Goal: Entertainment & Leisure: Consume media (video, audio)

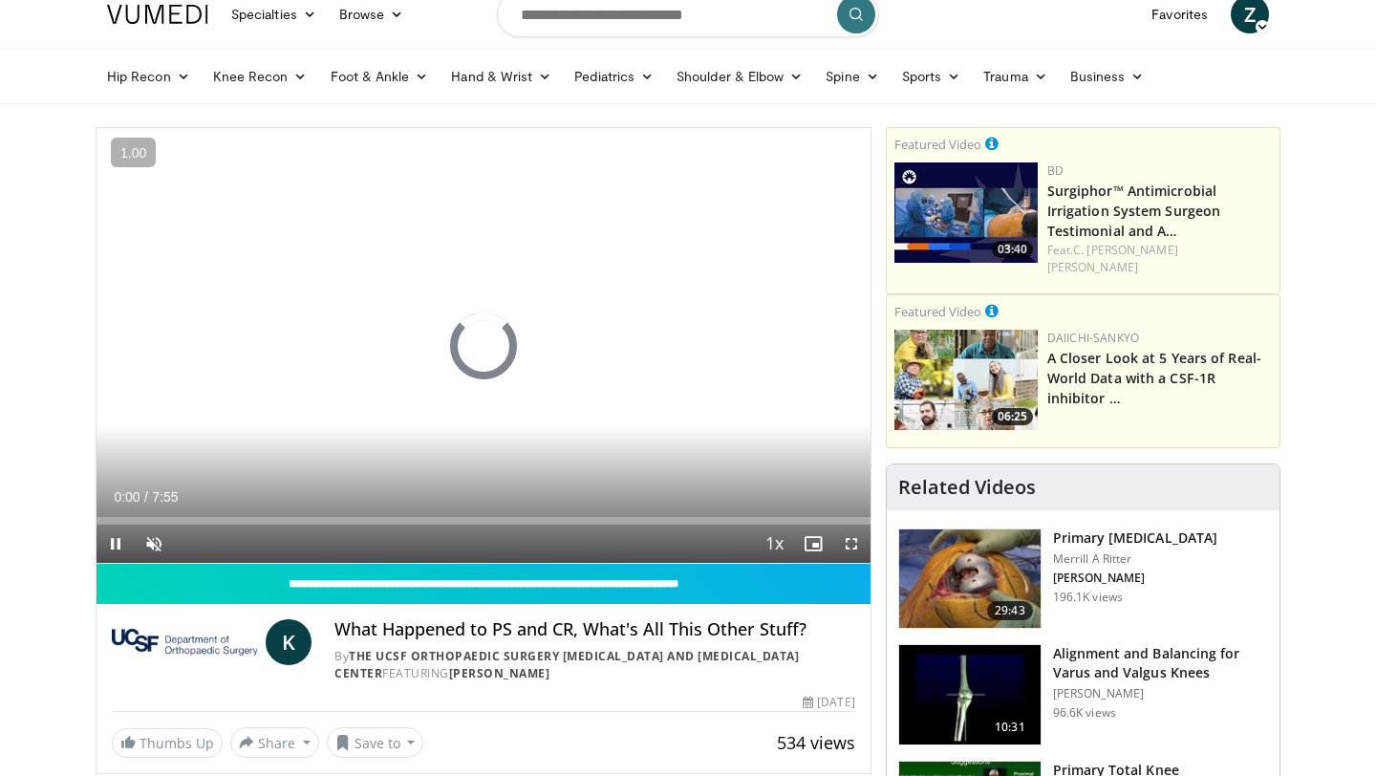
scroll to position [77, 0]
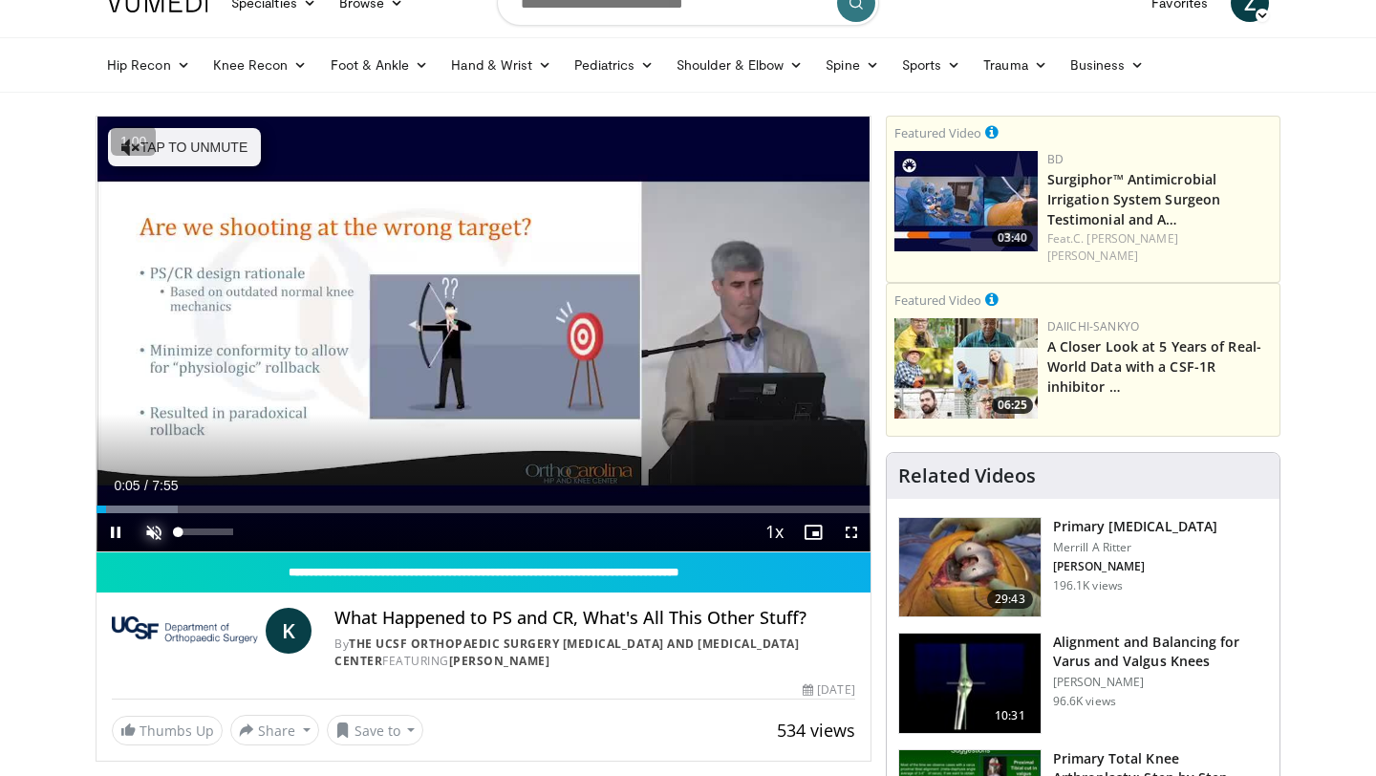
click at [154, 536] on span "Video Player" at bounding box center [154, 532] width 38 height 38
drag, startPoint x: 104, startPoint y: 512, endPoint x: 32, endPoint y: 512, distance: 72.6
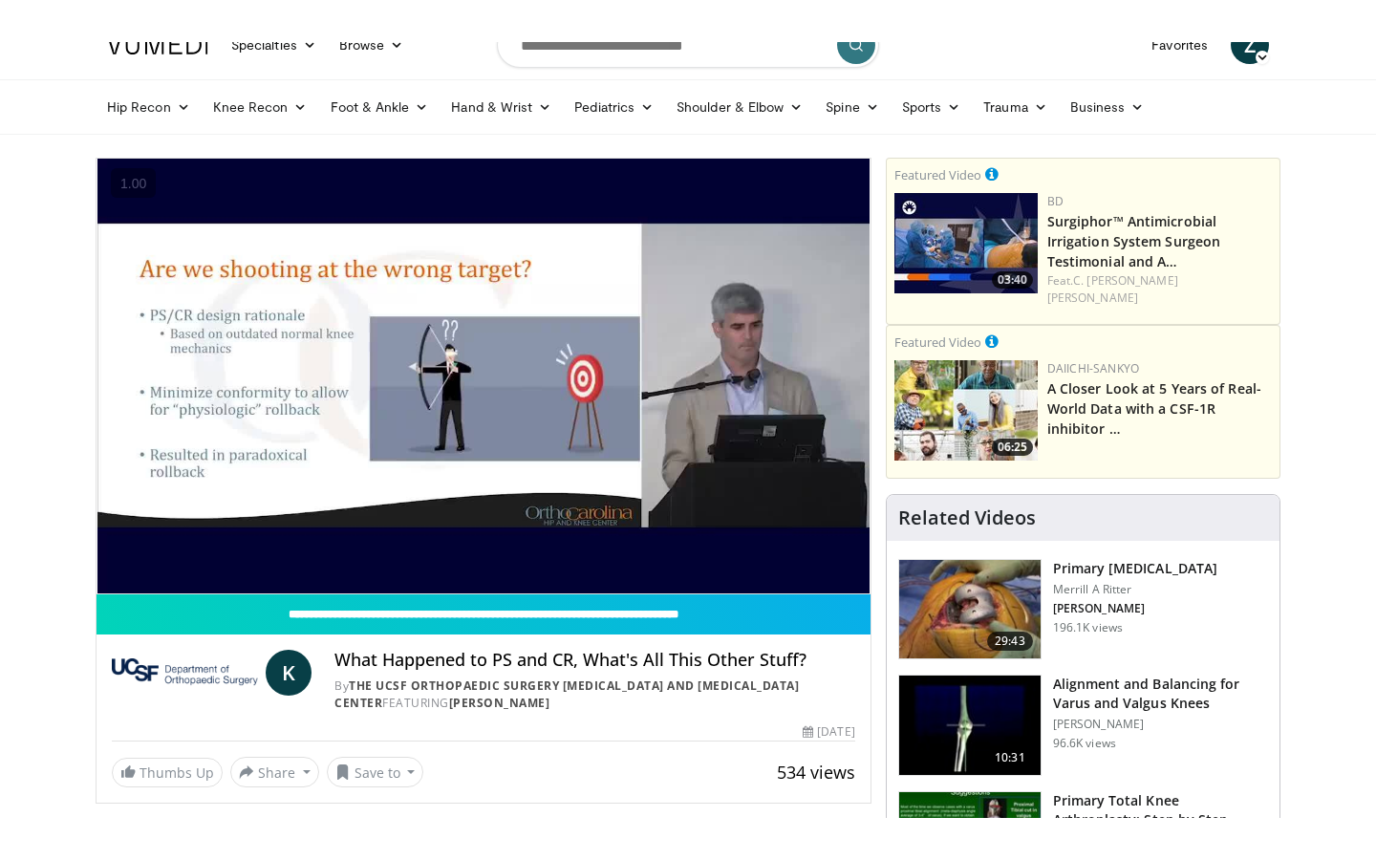
scroll to position [2, 0]
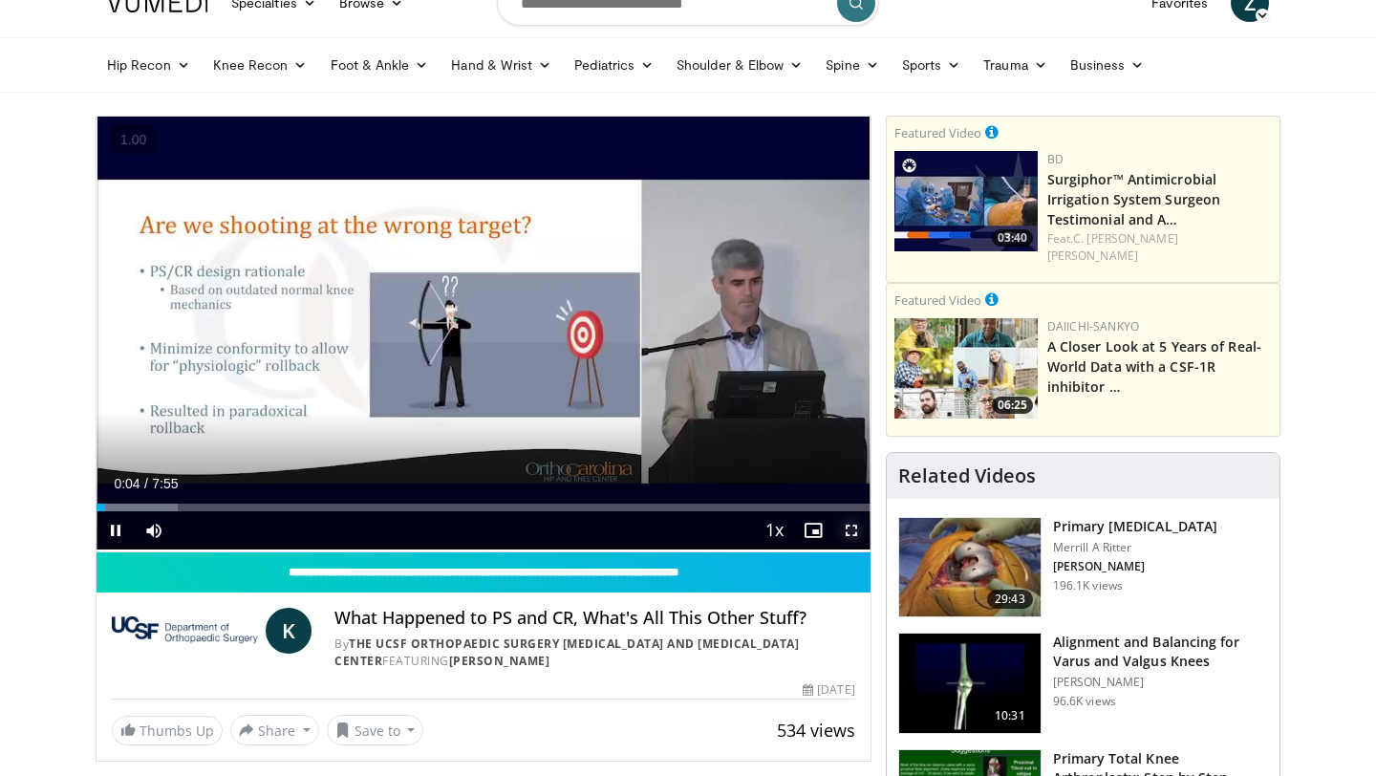
click at [855, 529] on span "Video Player" at bounding box center [851, 530] width 38 height 38
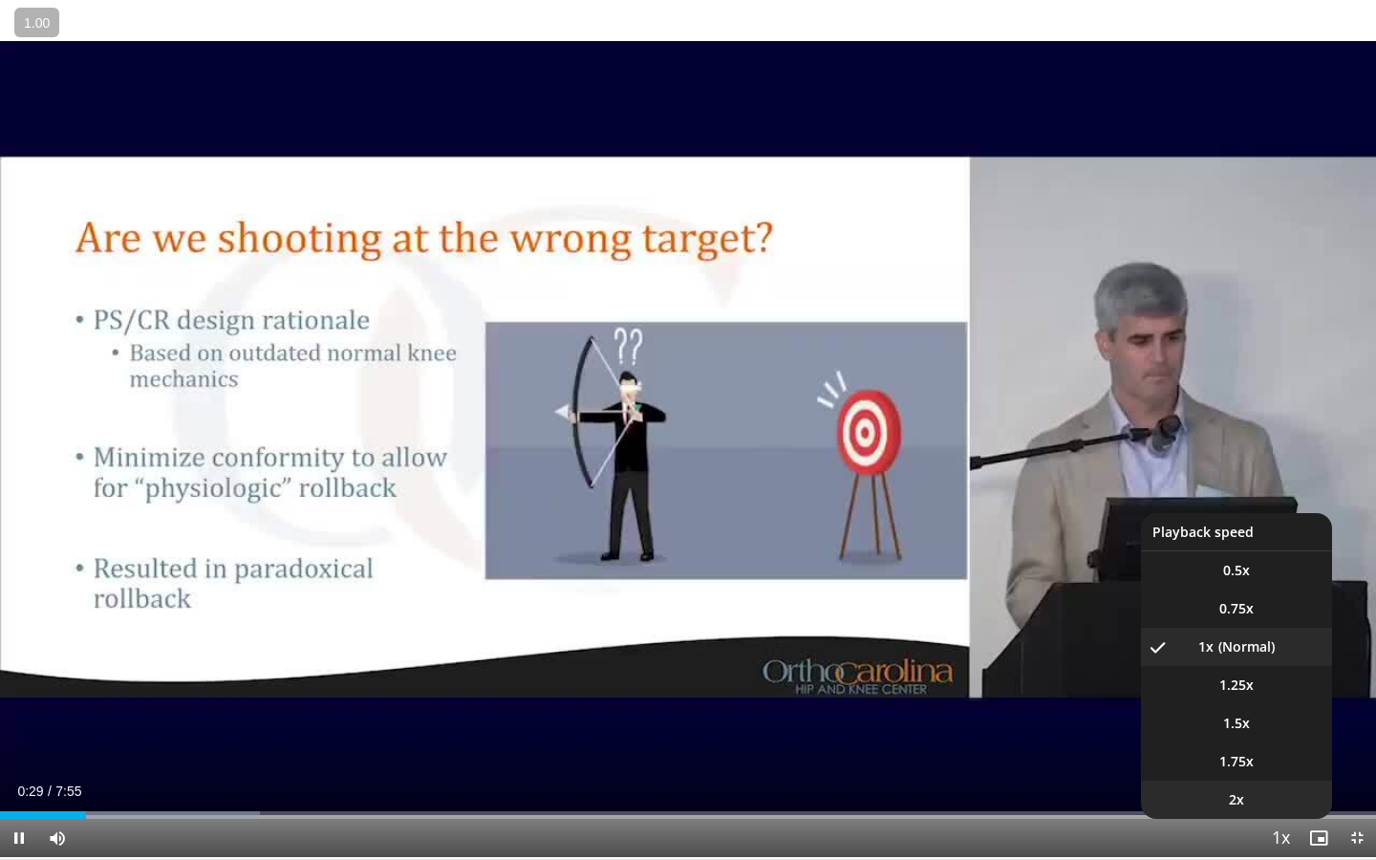
click at [1251, 775] on li "2x" at bounding box center [1236, 800] width 191 height 38
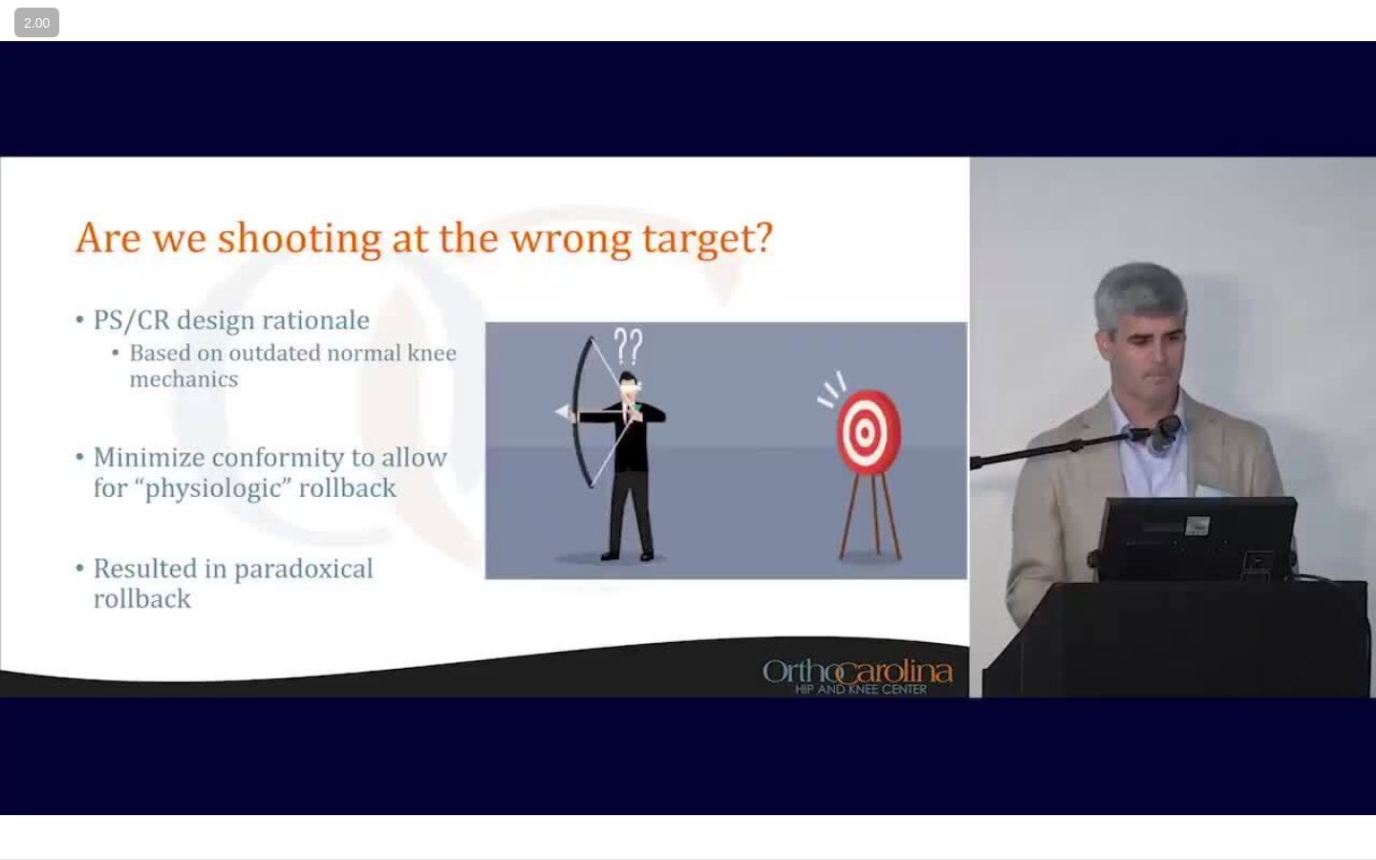
click at [1261, 775] on button "Playback Rate" at bounding box center [1280, 838] width 38 height 38
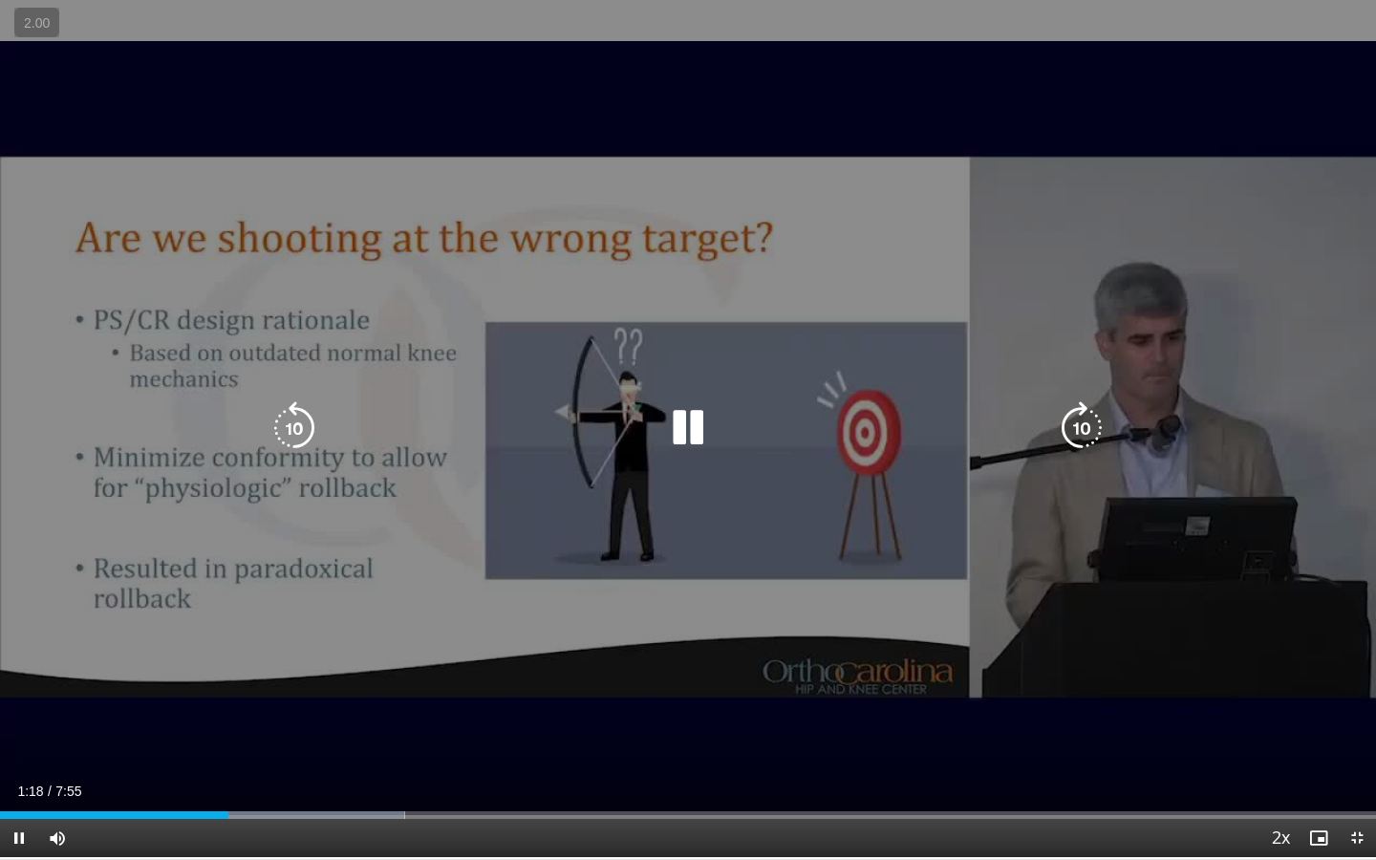
click at [1040, 649] on div "10 seconds Tap to unmute" at bounding box center [688, 427] width 1376 height 859
click at [839, 596] on div "10 seconds Tap to unmute" at bounding box center [688, 427] width 1376 height 859
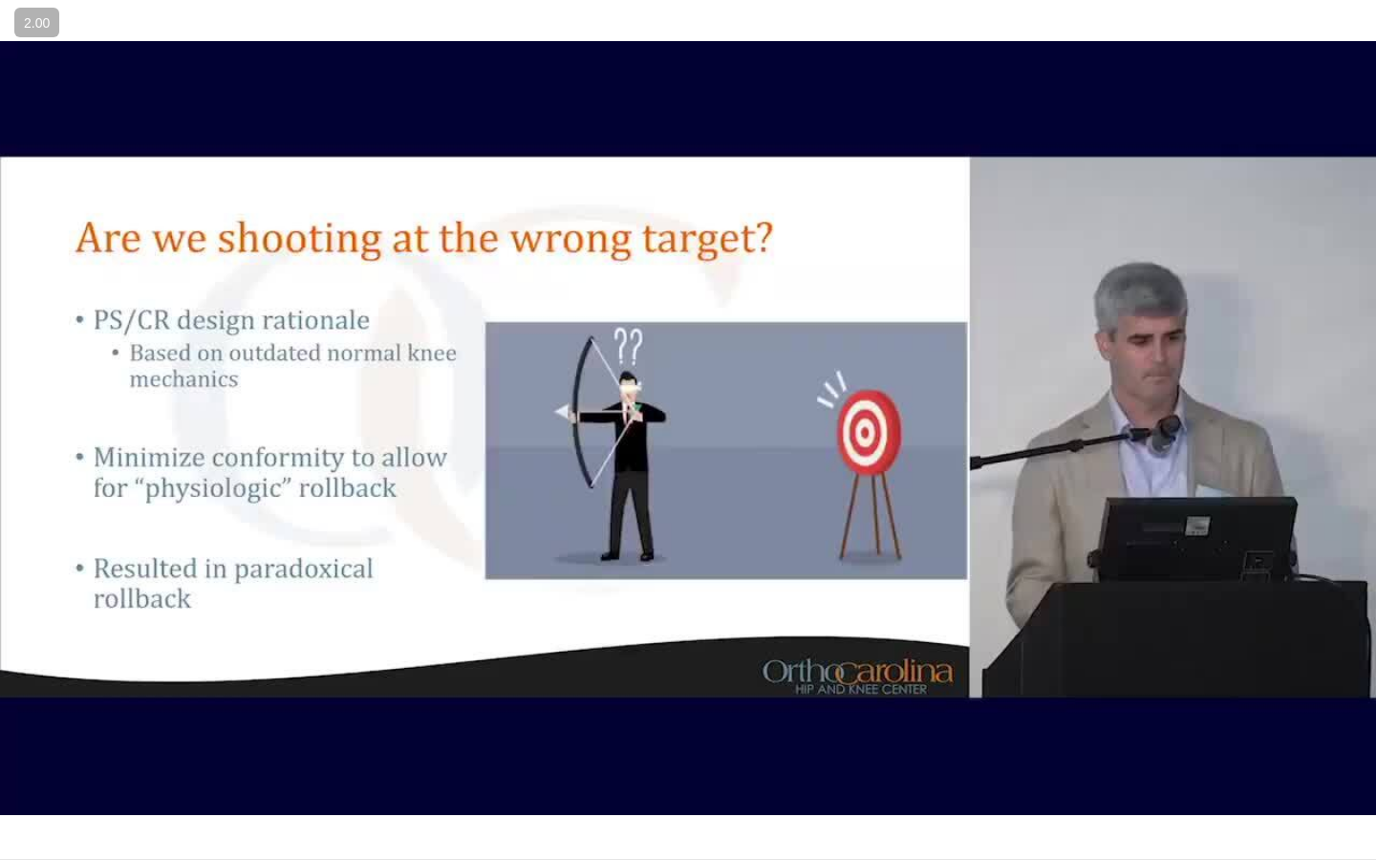
click at [839, 596] on div "10 seconds Tap to unmute" at bounding box center [688, 427] width 1376 height 859
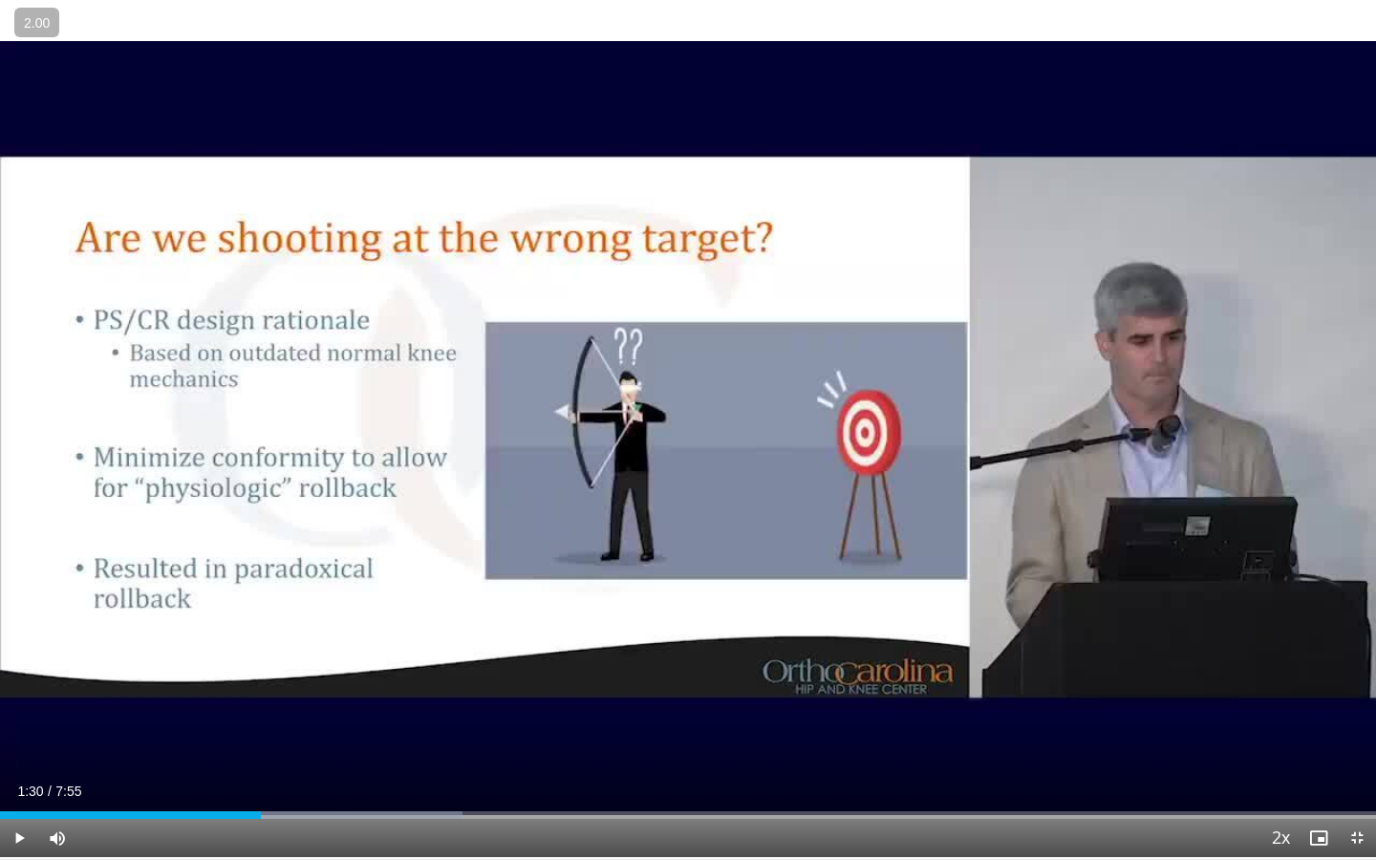
click at [839, 596] on div "10 seconds Tap to unmute" at bounding box center [688, 427] width 1376 height 859
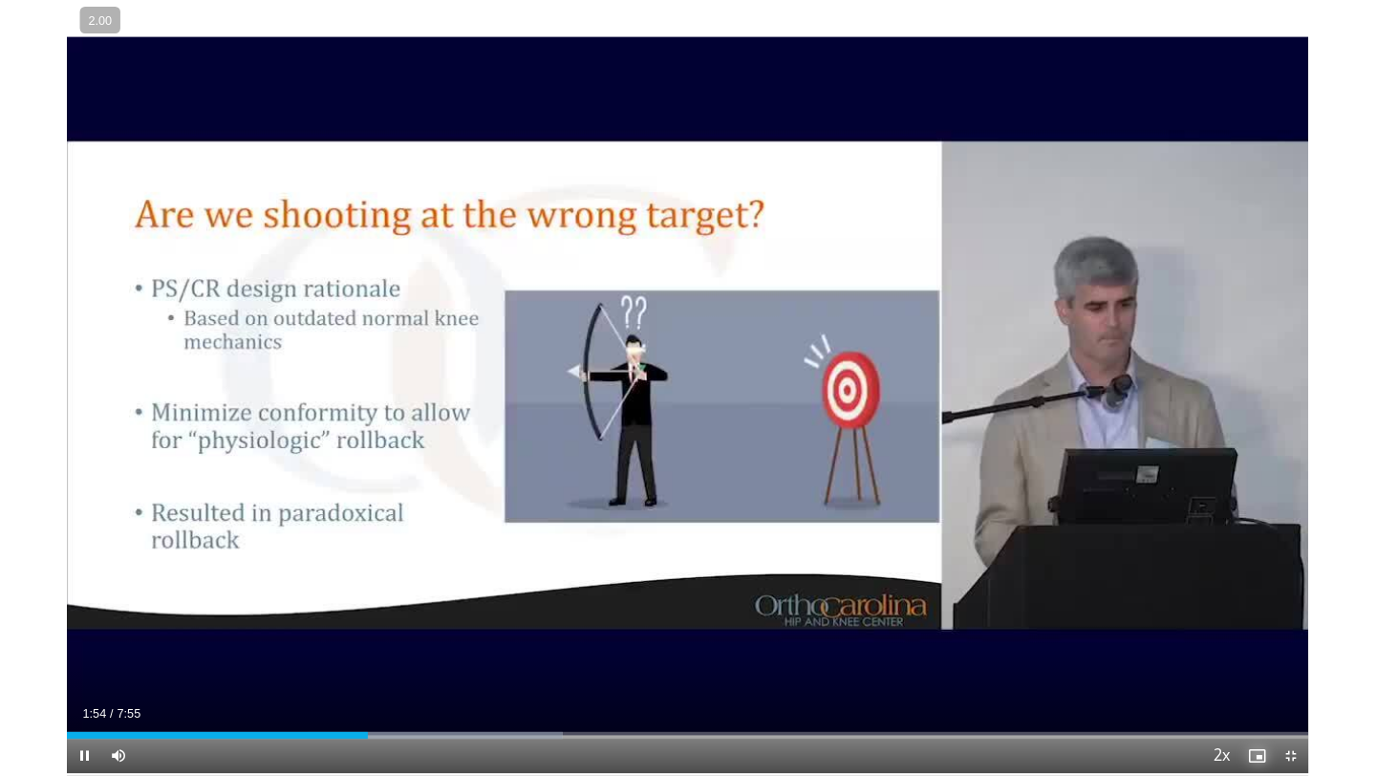
scroll to position [46, 32]
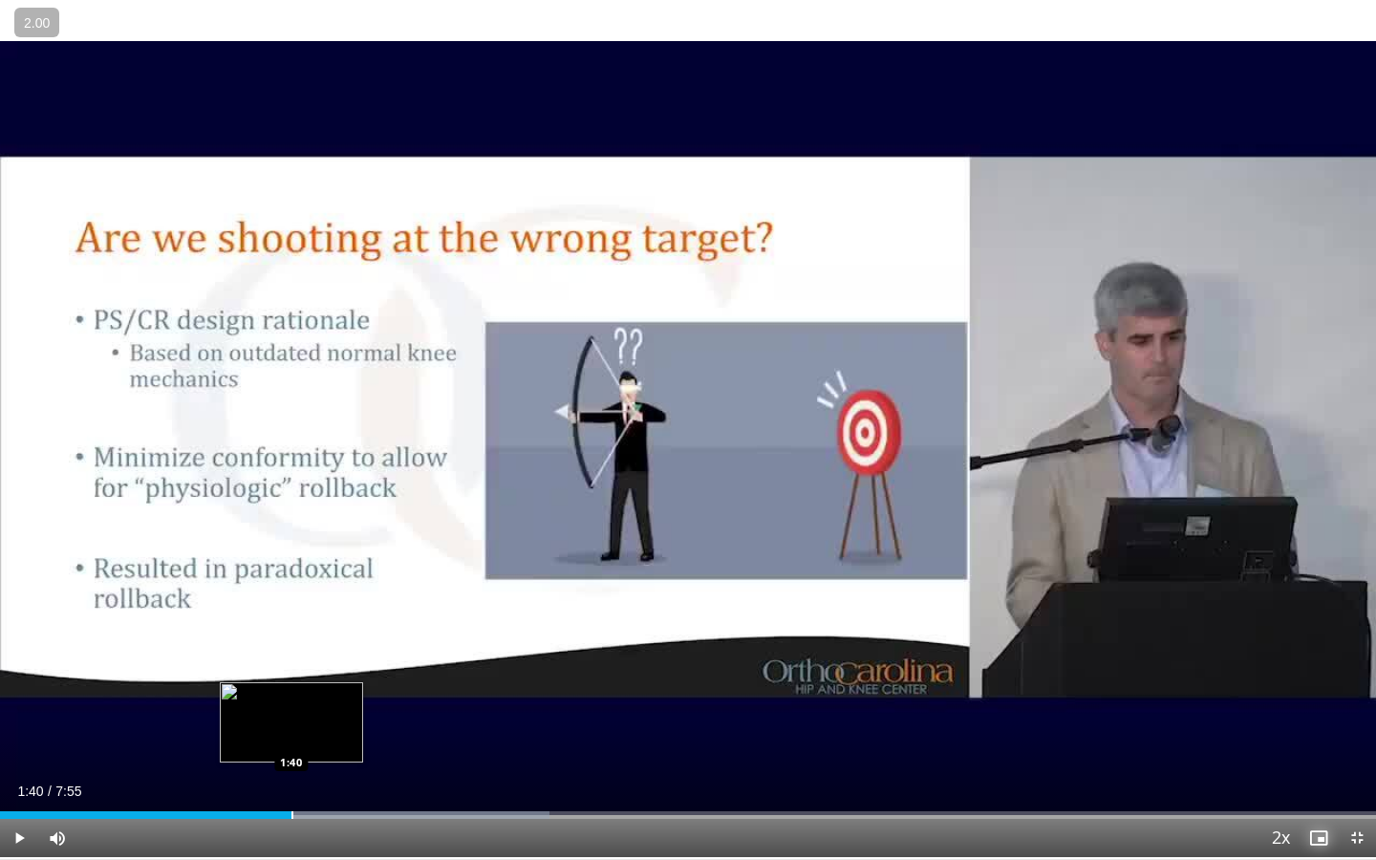
click at [291, 775] on div "Progress Bar" at bounding box center [292, 815] width 2 height 8
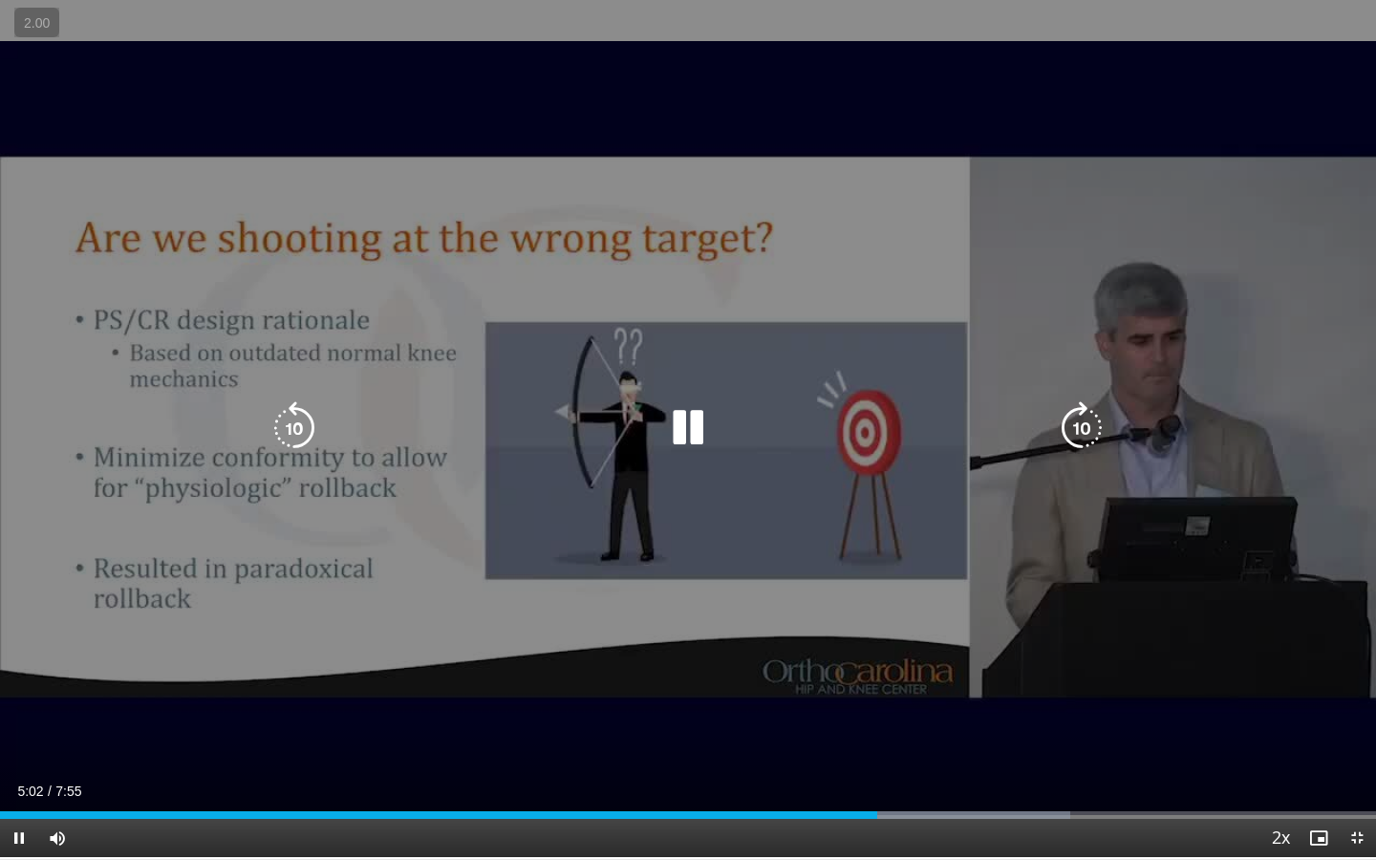
click at [1197, 501] on div "10 seconds Tap to unmute" at bounding box center [688, 427] width 1376 height 859
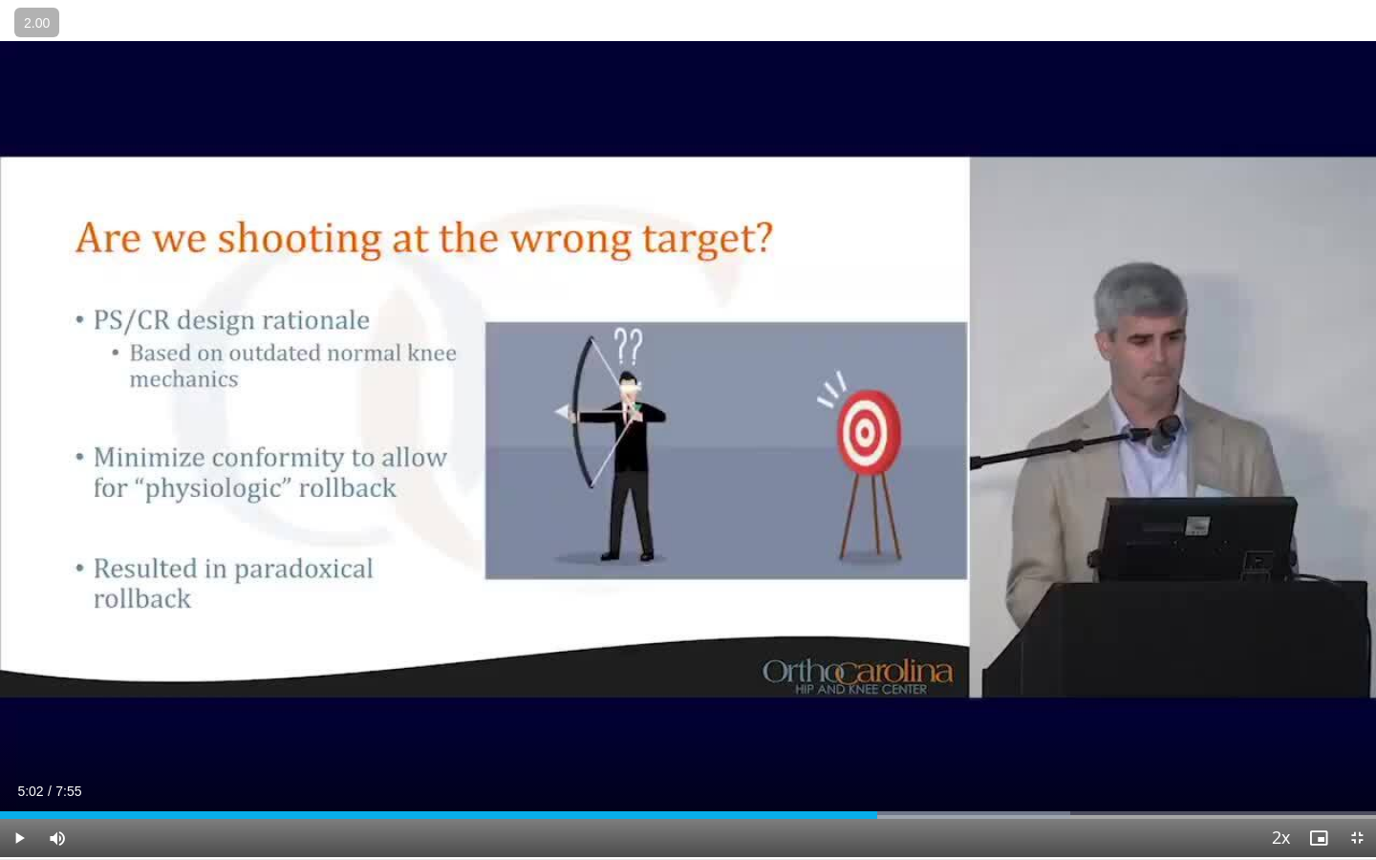
click at [1197, 501] on div "10 seconds Tap to unmute" at bounding box center [688, 427] width 1376 height 859
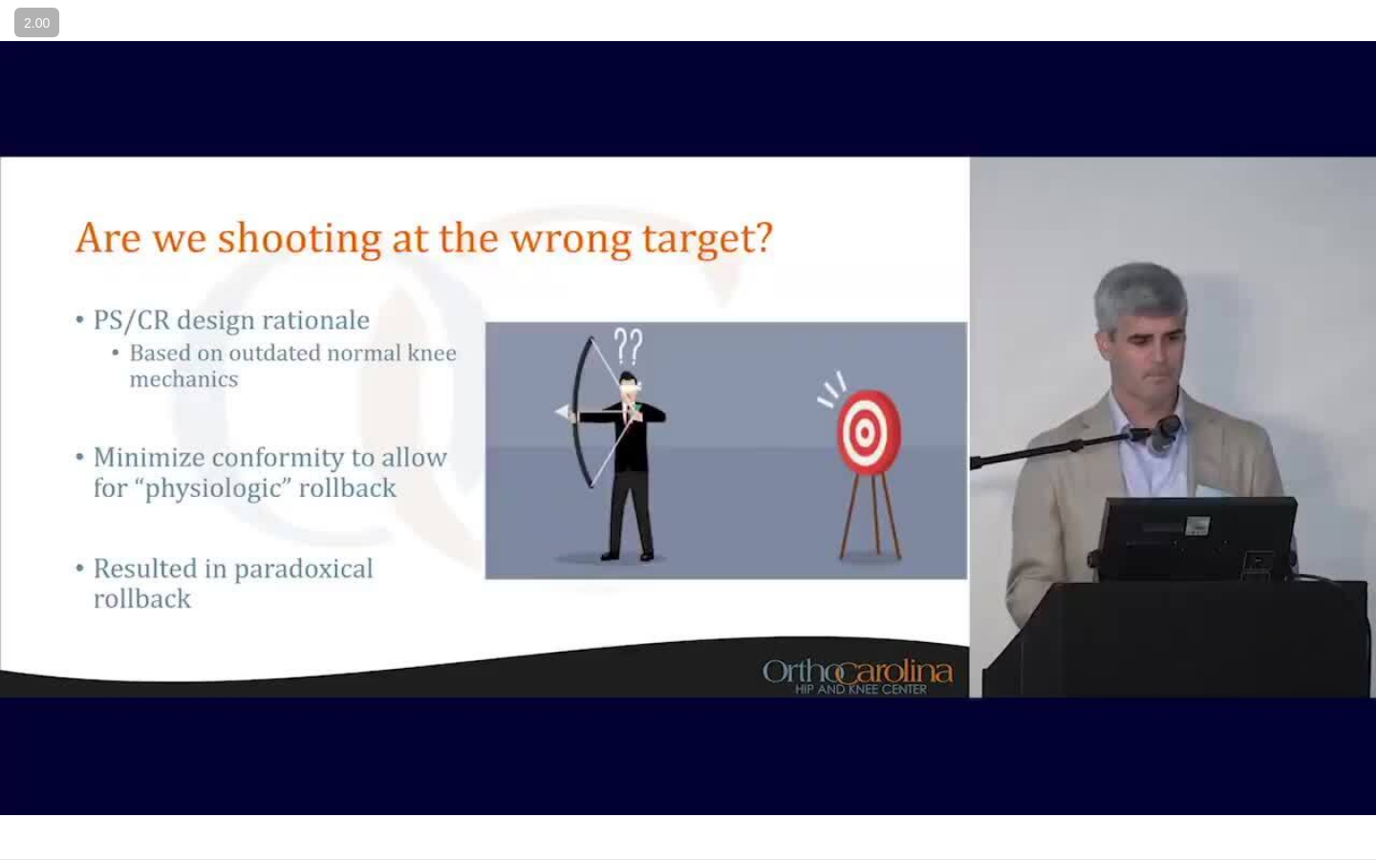
click at [1197, 501] on div "10 seconds Tap to unmute" at bounding box center [688, 427] width 1376 height 859
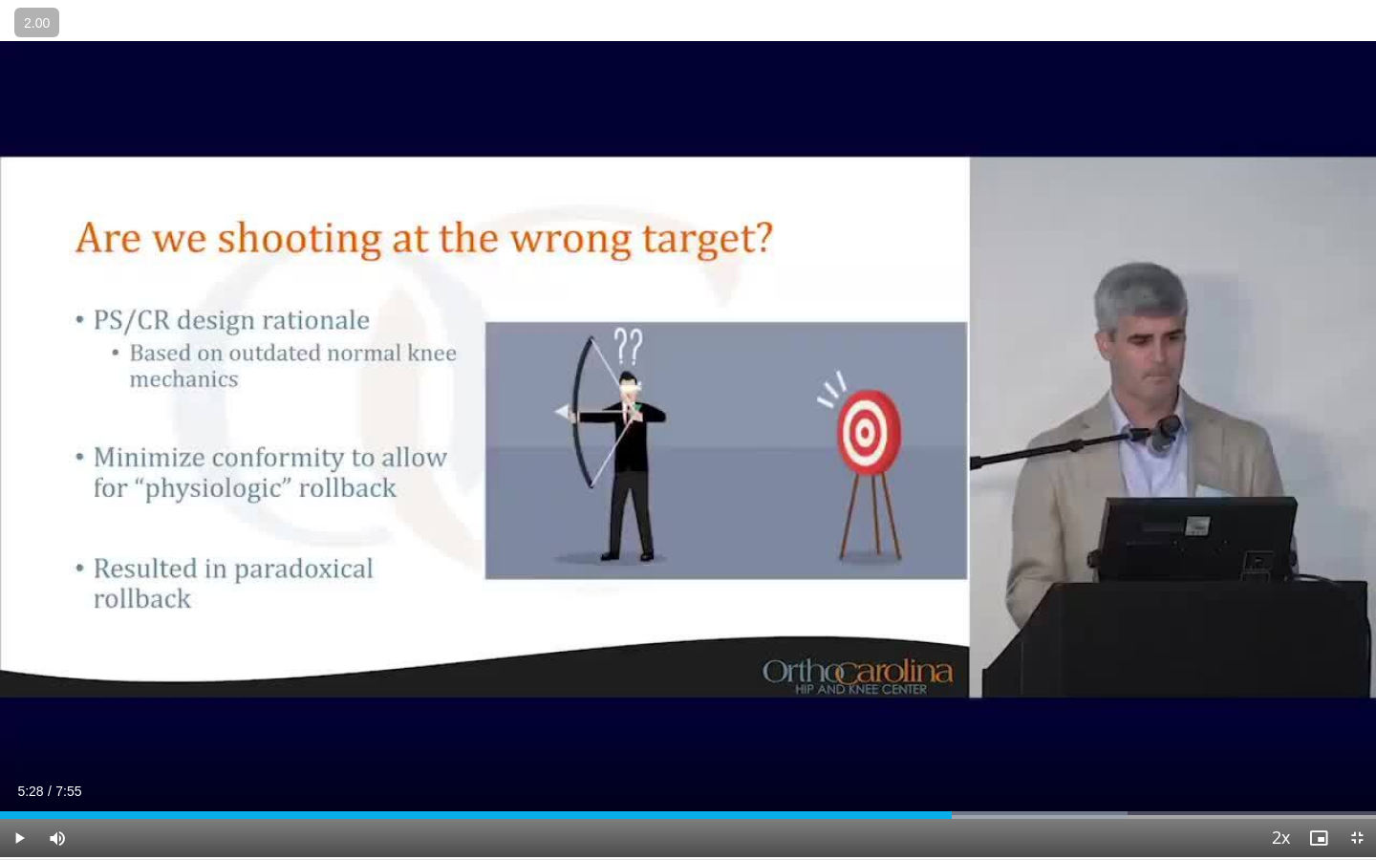
click at [1197, 501] on div "10 seconds Tap to unmute" at bounding box center [688, 427] width 1376 height 859
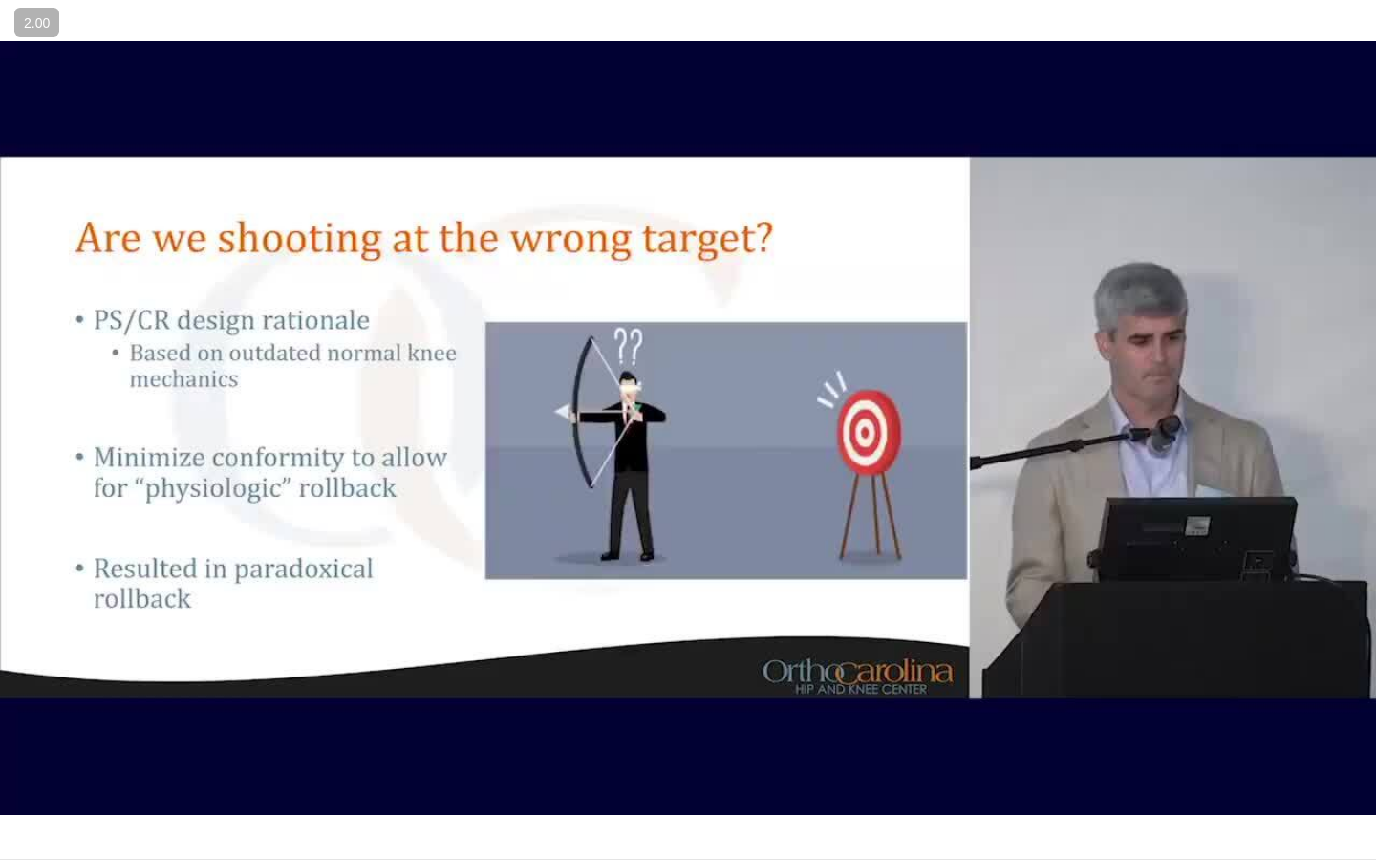
click at [1197, 501] on div "10 seconds Tap to unmute" at bounding box center [688, 427] width 1376 height 859
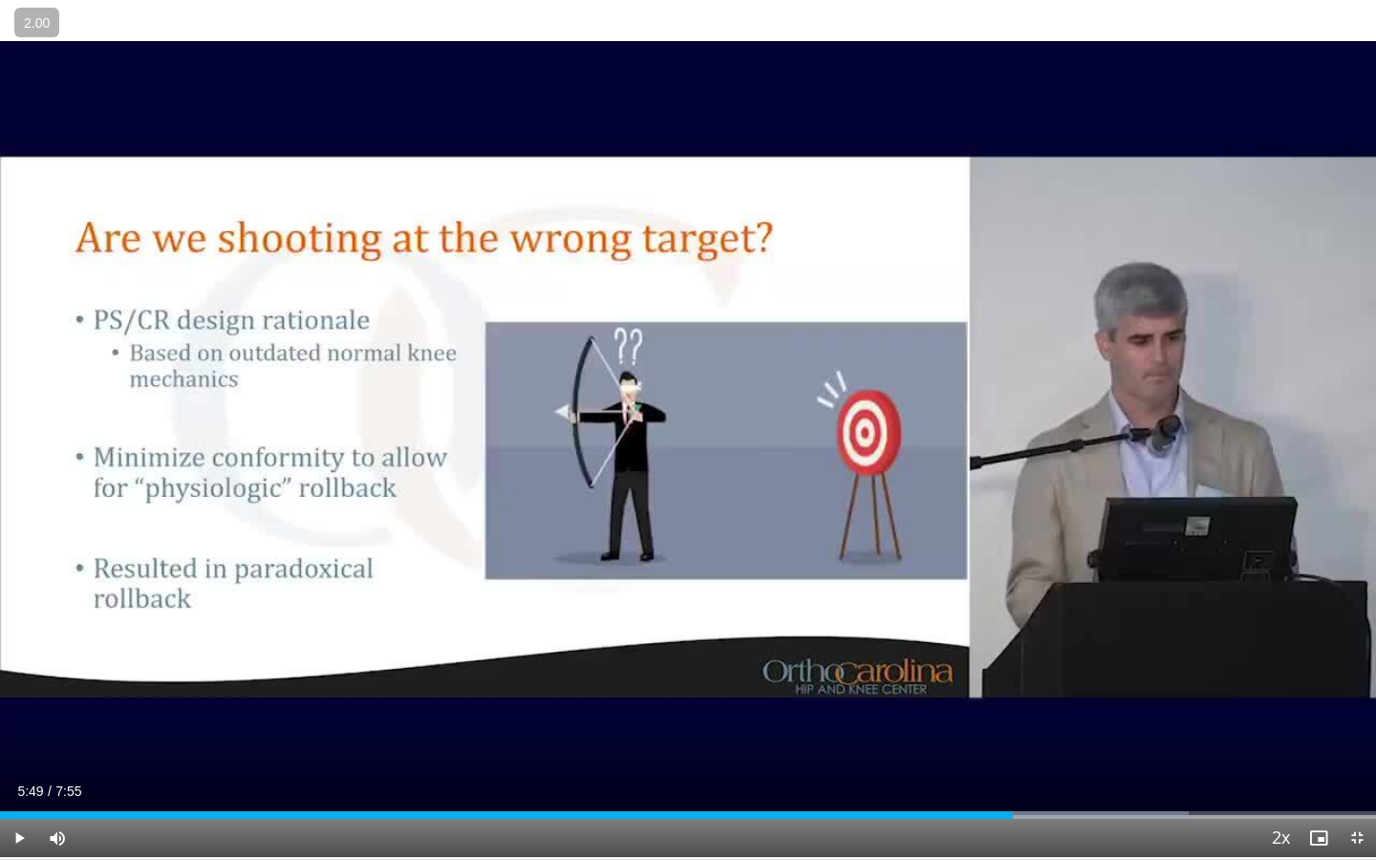
click at [1197, 501] on div "10 seconds Tap to unmute" at bounding box center [688, 427] width 1376 height 859
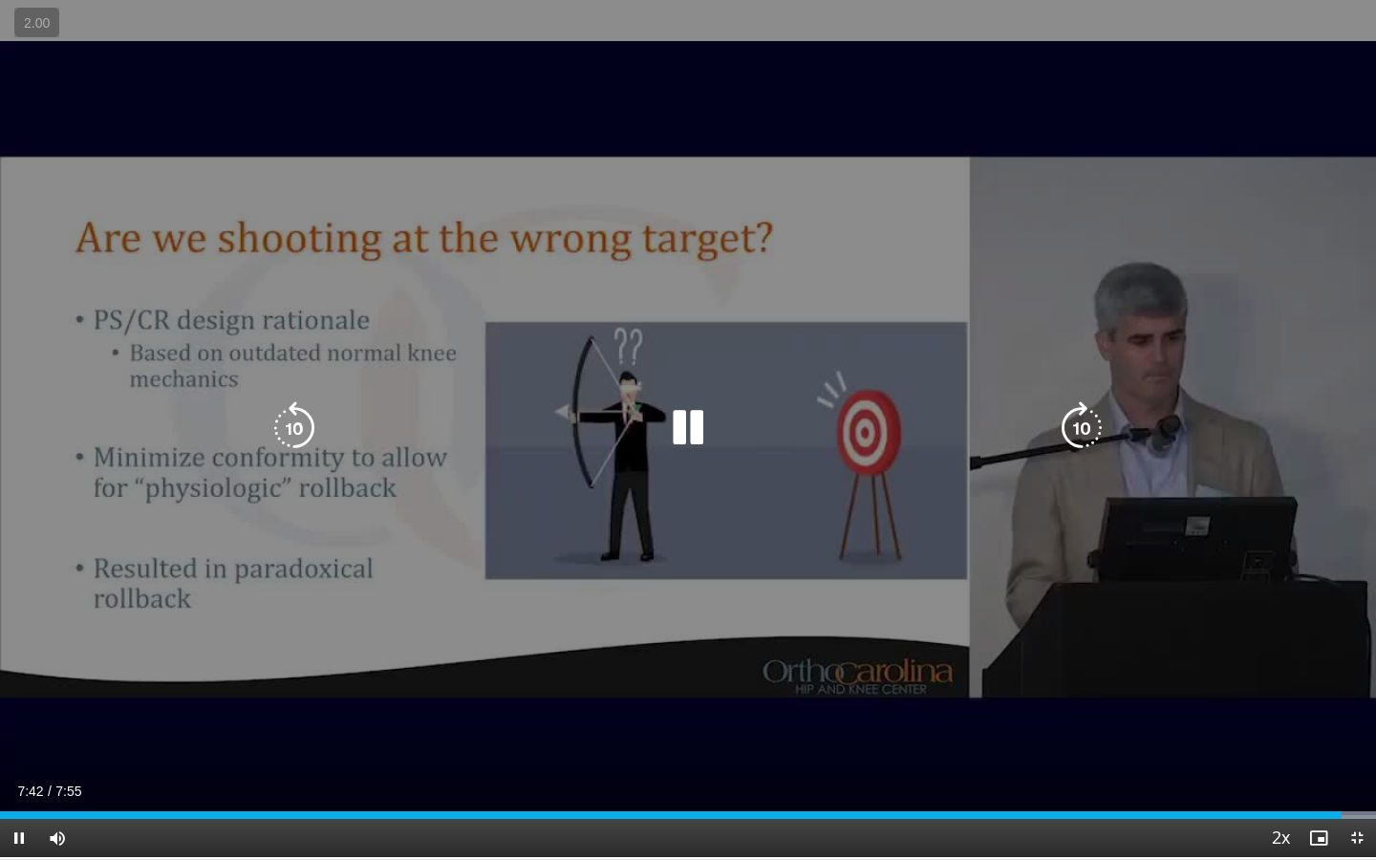
click at [1110, 527] on div "10 seconds Tap to unmute" at bounding box center [688, 427] width 1376 height 859
